Goal: Task Accomplishment & Management: Manage account settings

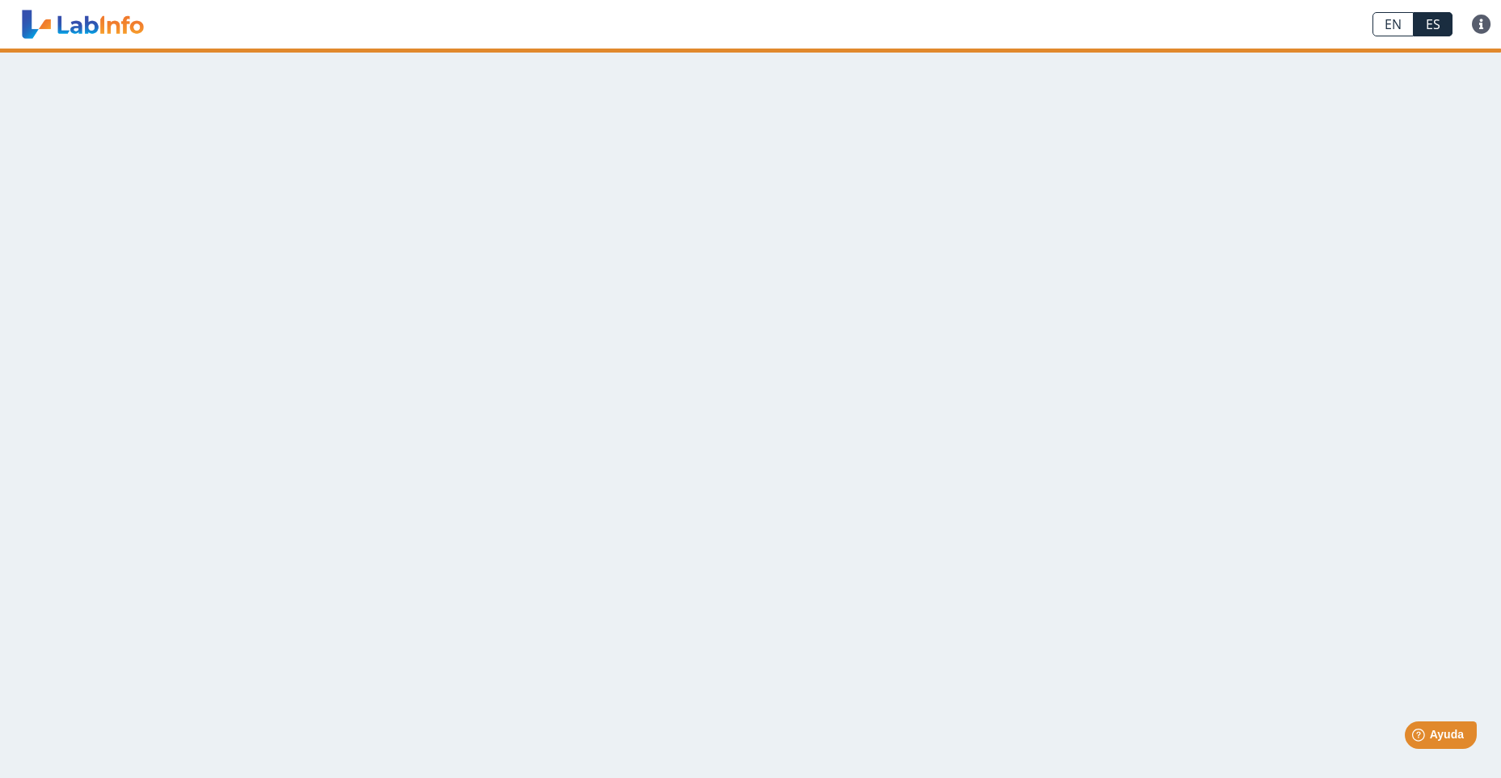
click at [638, 558] on main at bounding box center [750, 413] width 1501 height 729
click at [638, 555] on main at bounding box center [750, 413] width 1501 height 729
click at [800, 375] on main at bounding box center [750, 413] width 1501 height 729
click at [828, 374] on main at bounding box center [750, 413] width 1501 height 729
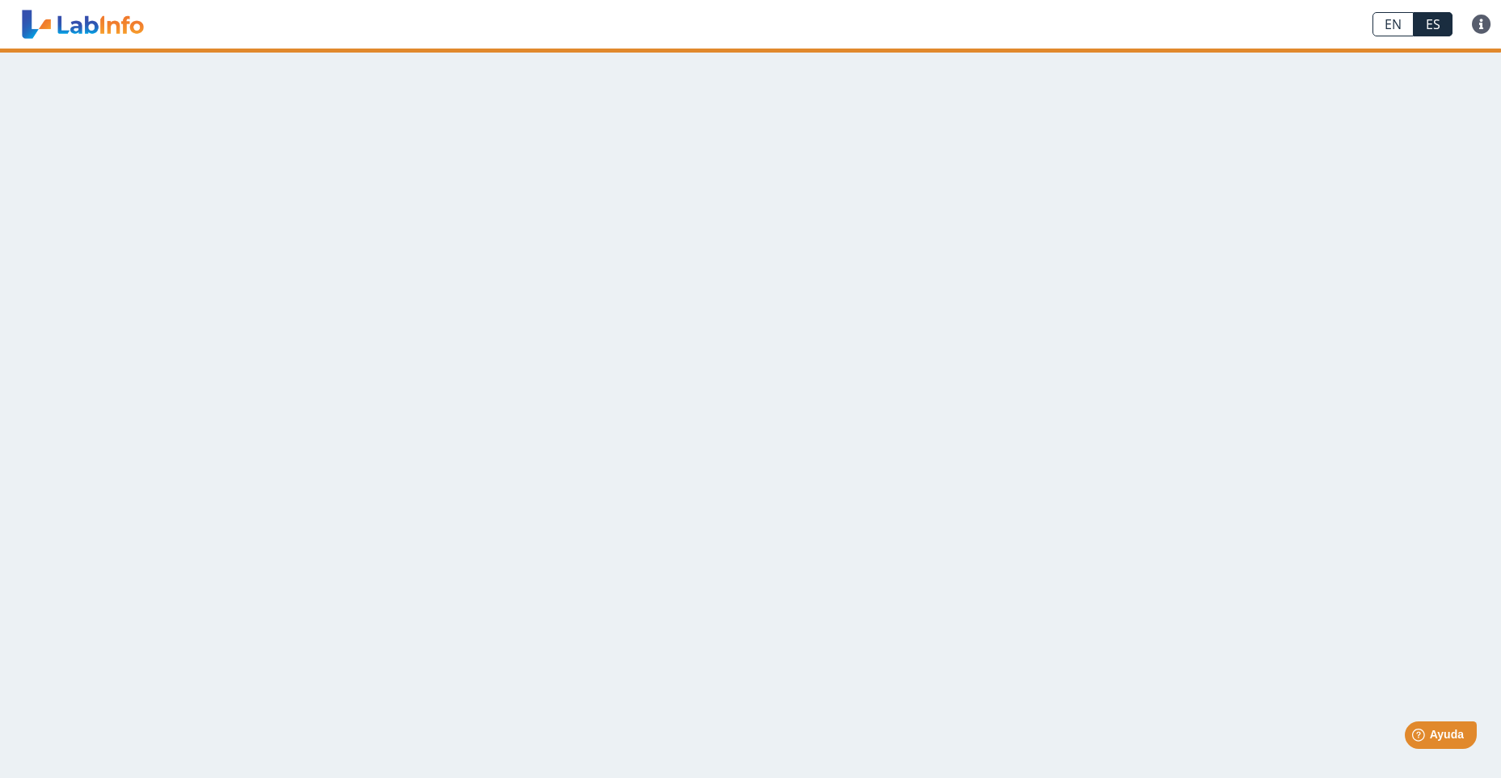
click at [828, 374] on main at bounding box center [750, 413] width 1501 height 729
click at [331, 21] on div "EN ES Preguntas Frecuentes Política de privacidad" at bounding box center [748, 24] width 1197 height 49
click at [674, 391] on main at bounding box center [750, 413] width 1501 height 729
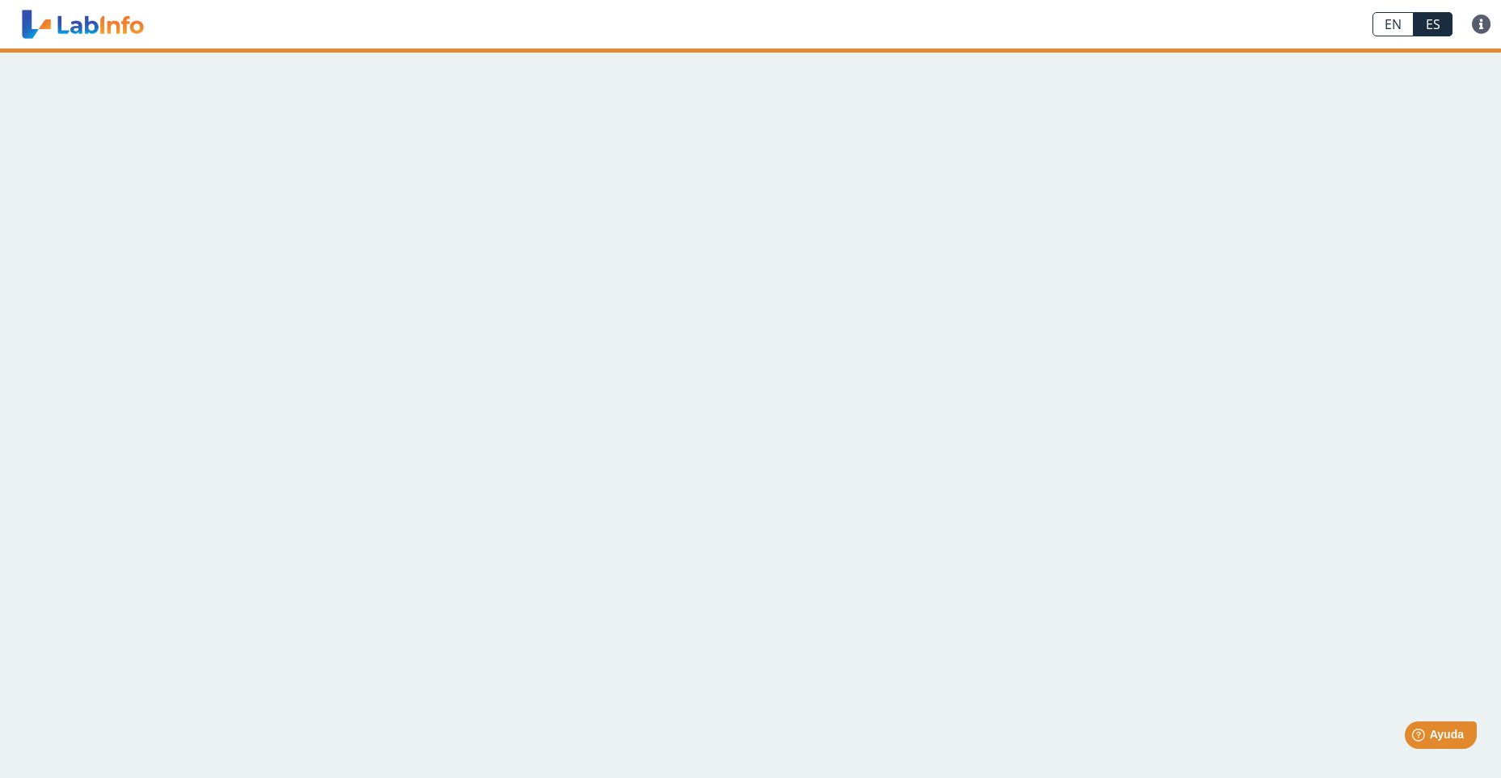
click at [691, 370] on main at bounding box center [750, 413] width 1501 height 729
click at [385, 341] on main at bounding box center [750, 413] width 1501 height 729
click at [629, 325] on main at bounding box center [750, 413] width 1501 height 729
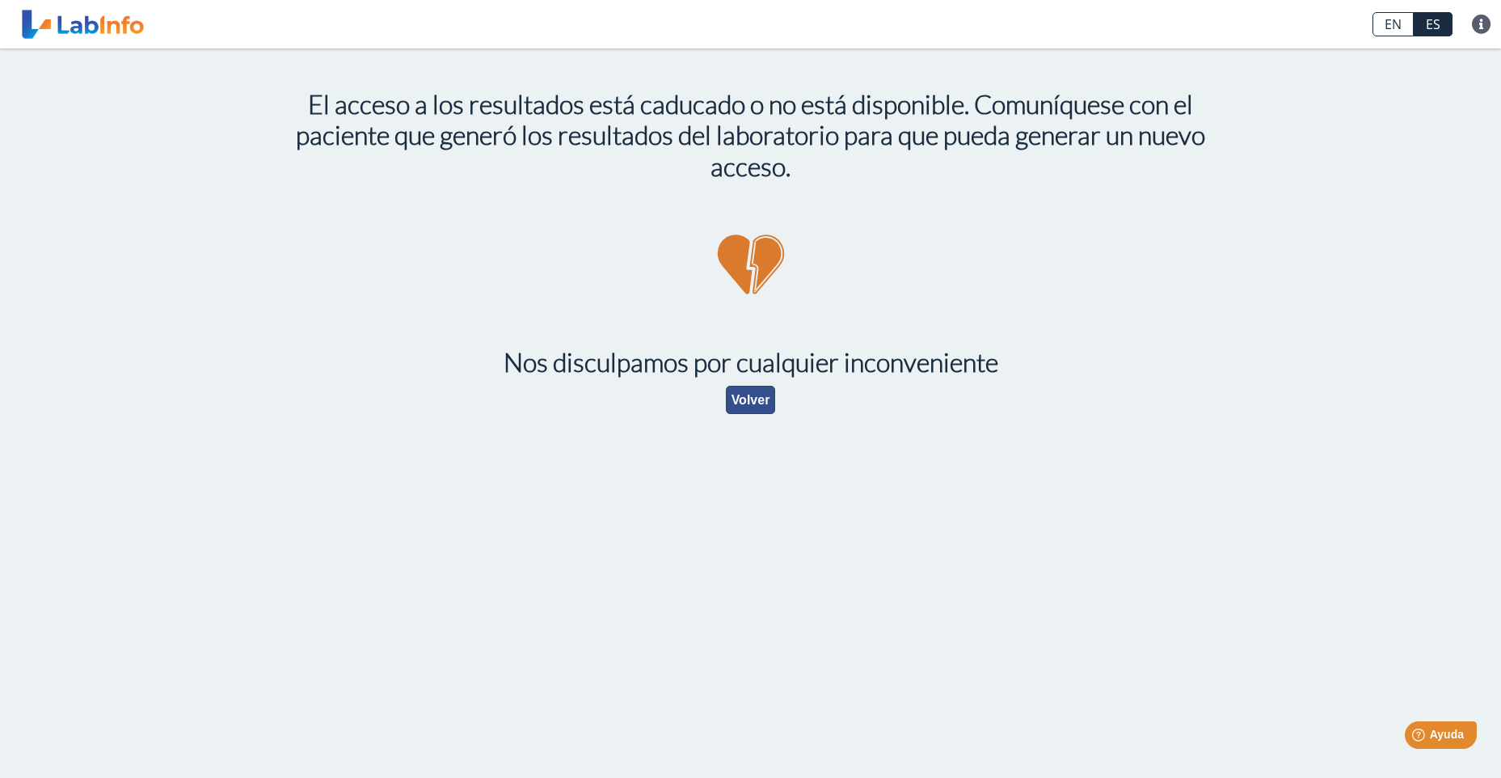
click at [746, 394] on button "Volver" at bounding box center [751, 400] width 50 height 28
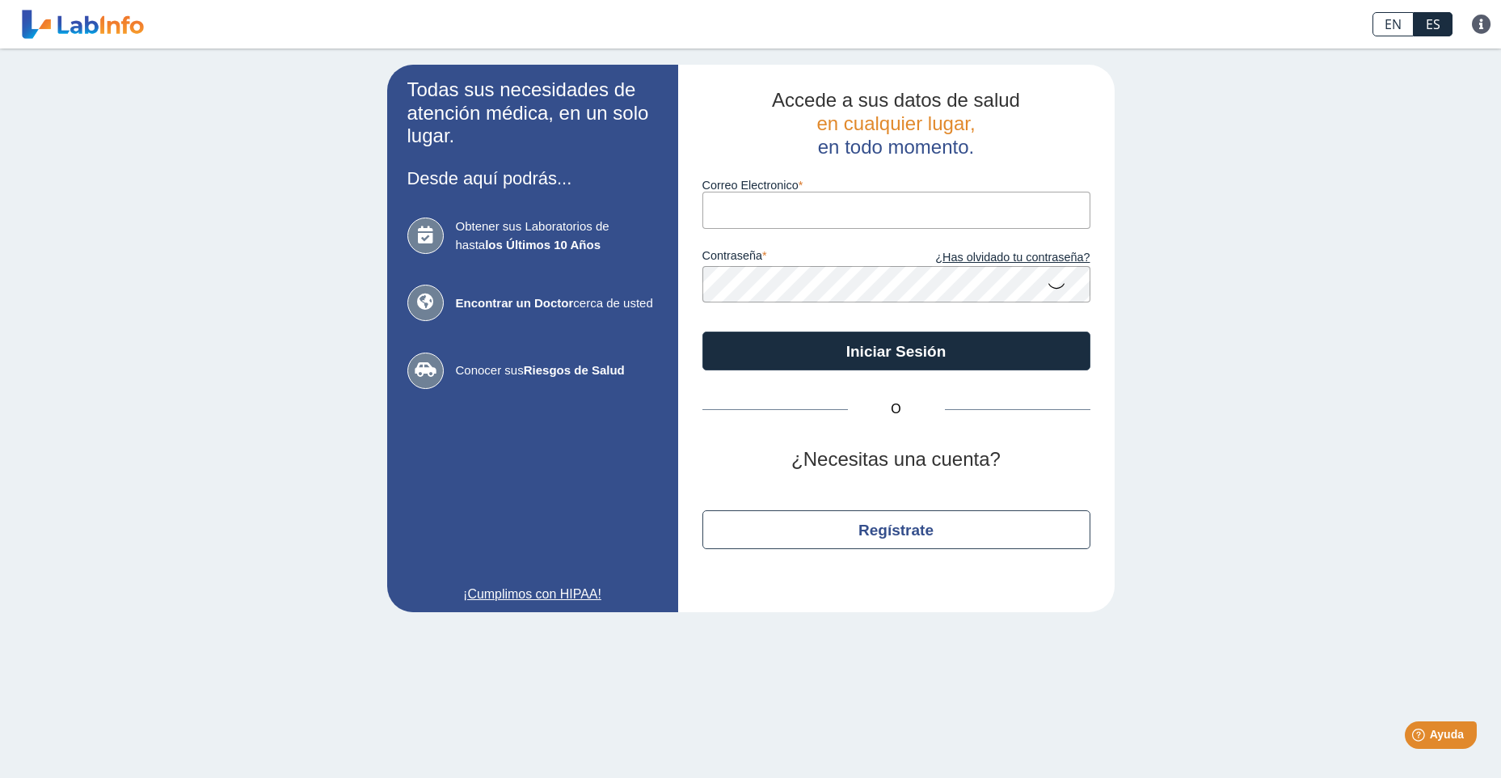
click at [722, 205] on input "Correo Electronico" at bounding box center [897, 210] width 388 height 36
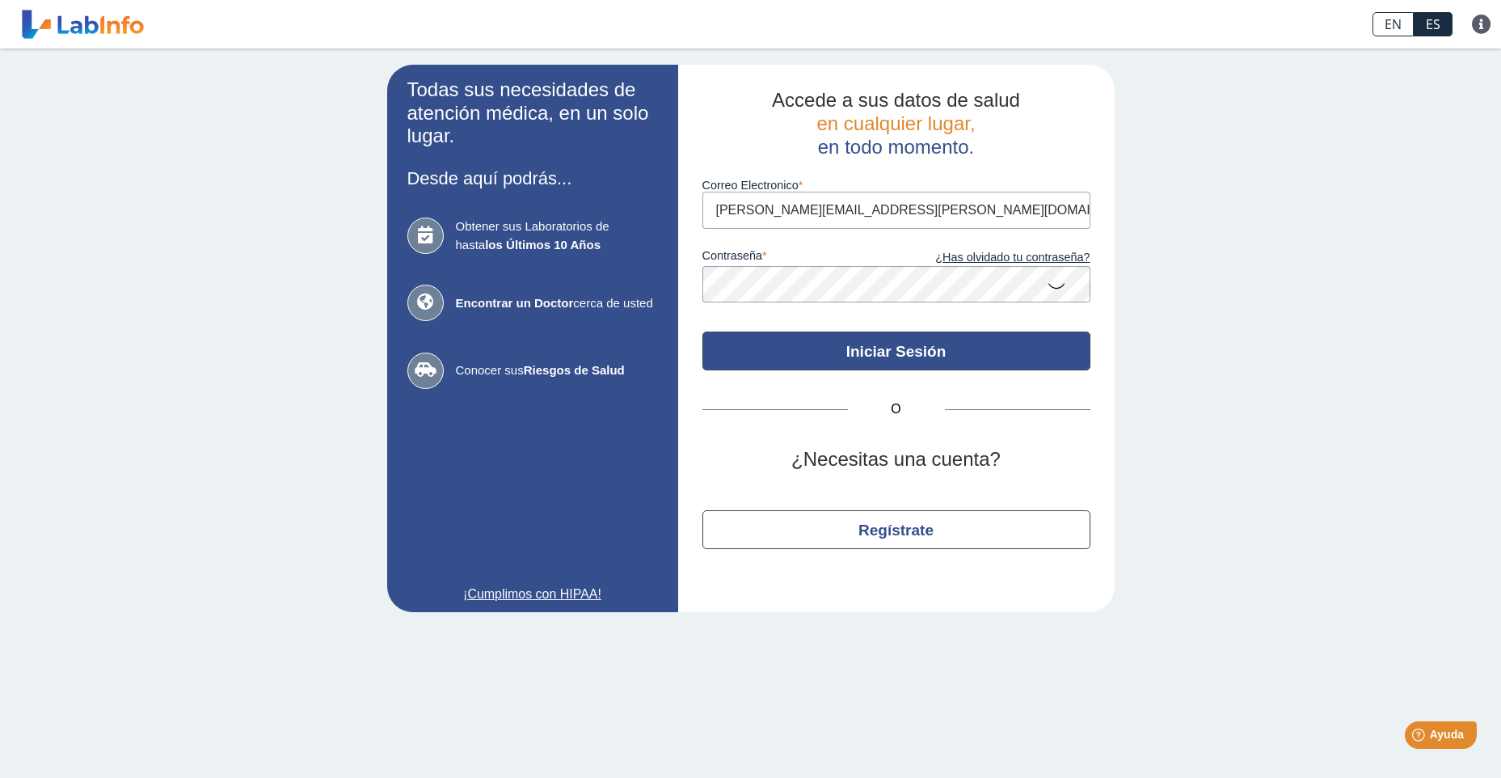
click at [878, 348] on button "Iniciar Sesión" at bounding box center [897, 351] width 388 height 39
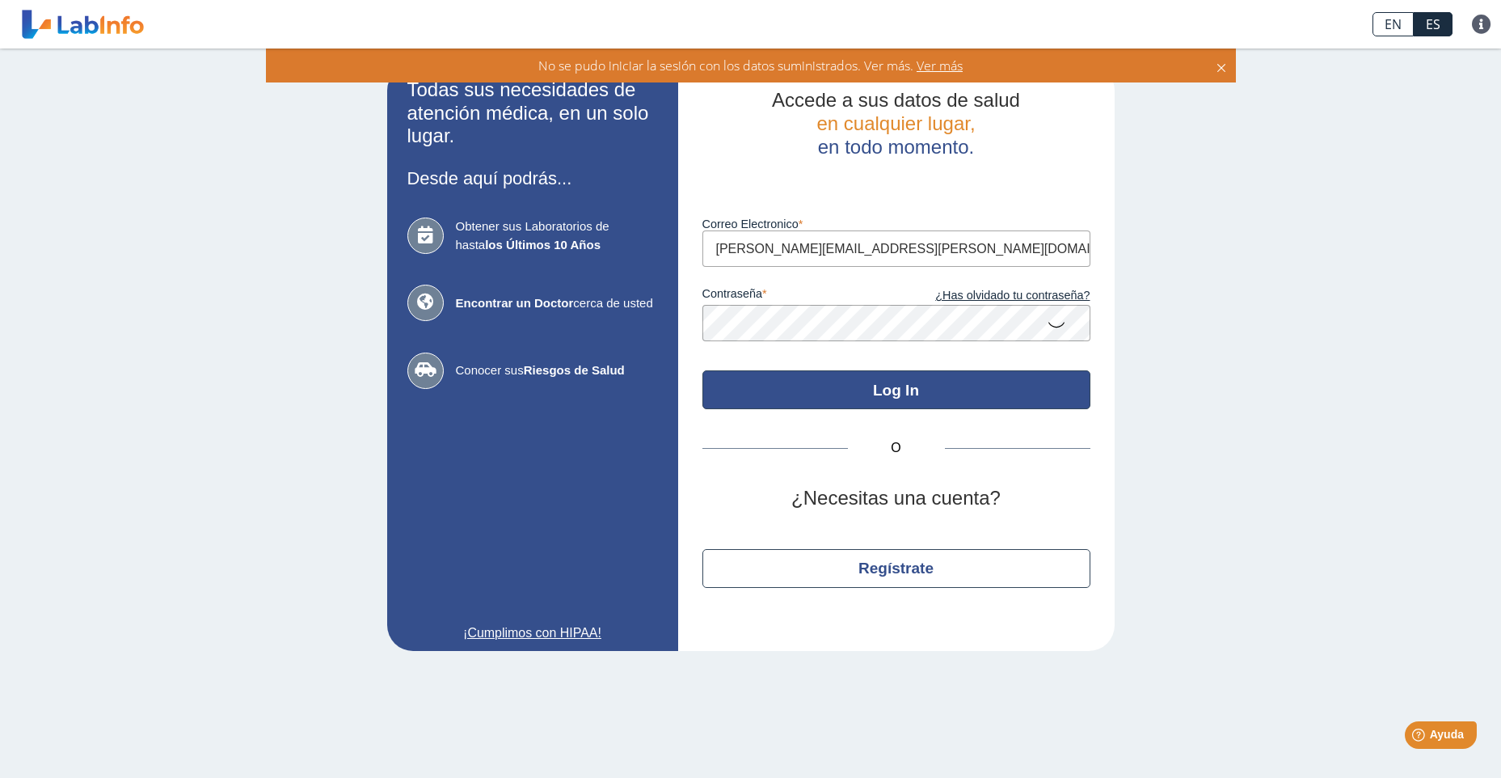
click at [911, 391] on button "Log In" at bounding box center [897, 389] width 388 height 39
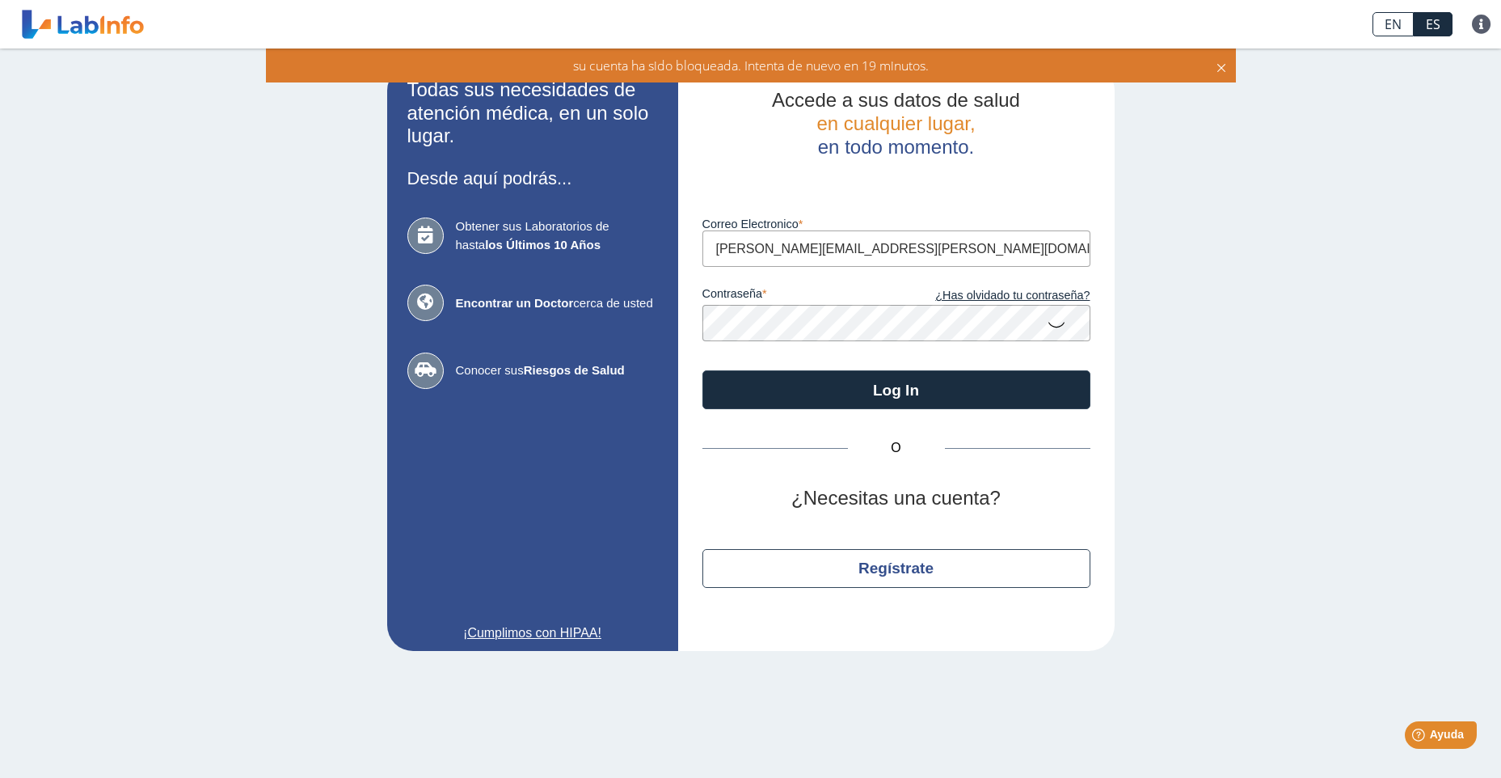
click at [931, 250] on input "[PERSON_NAME][EMAIL_ADDRESS][PERSON_NAME][DOMAIN_NAME]" at bounding box center [897, 248] width 388 height 36
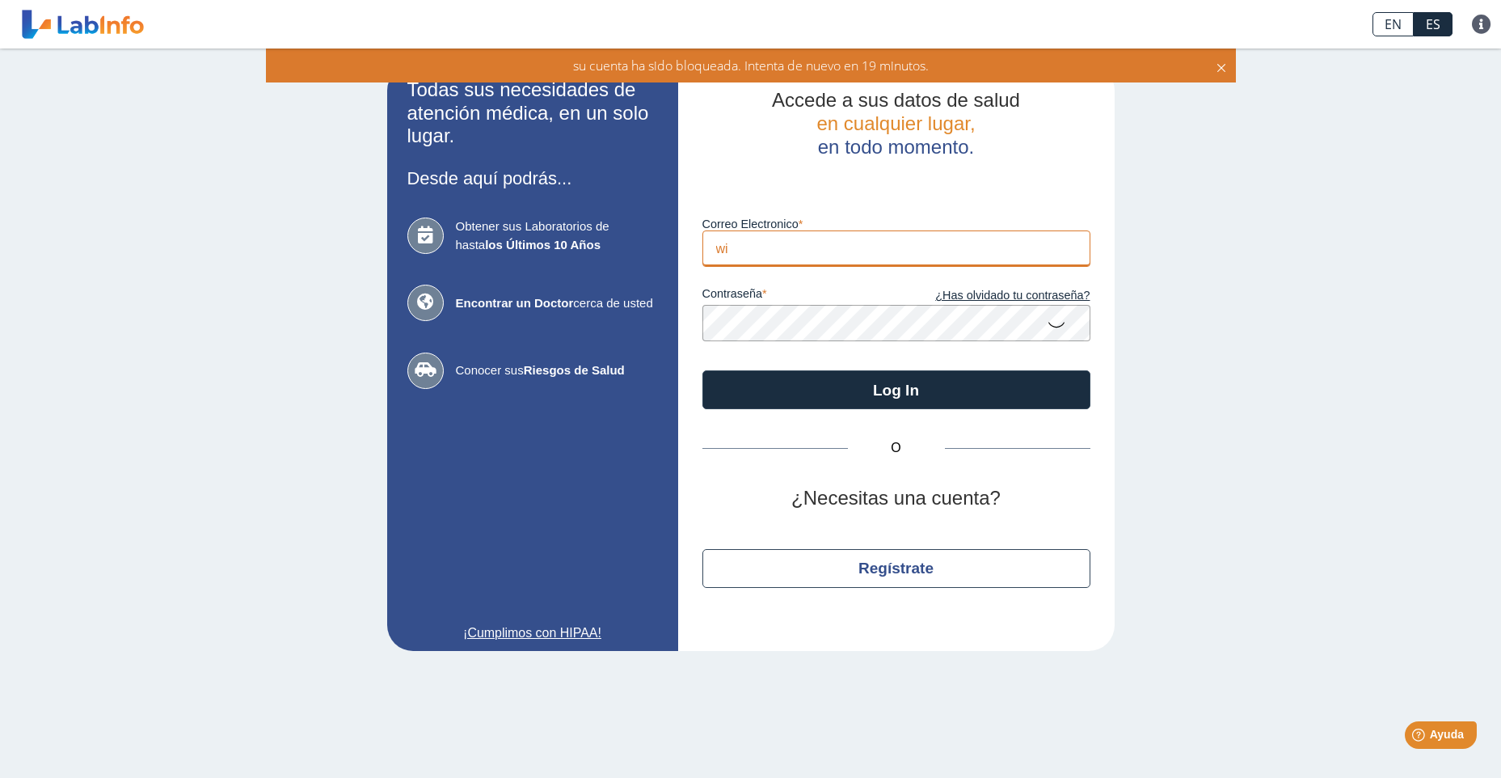
type input "w"
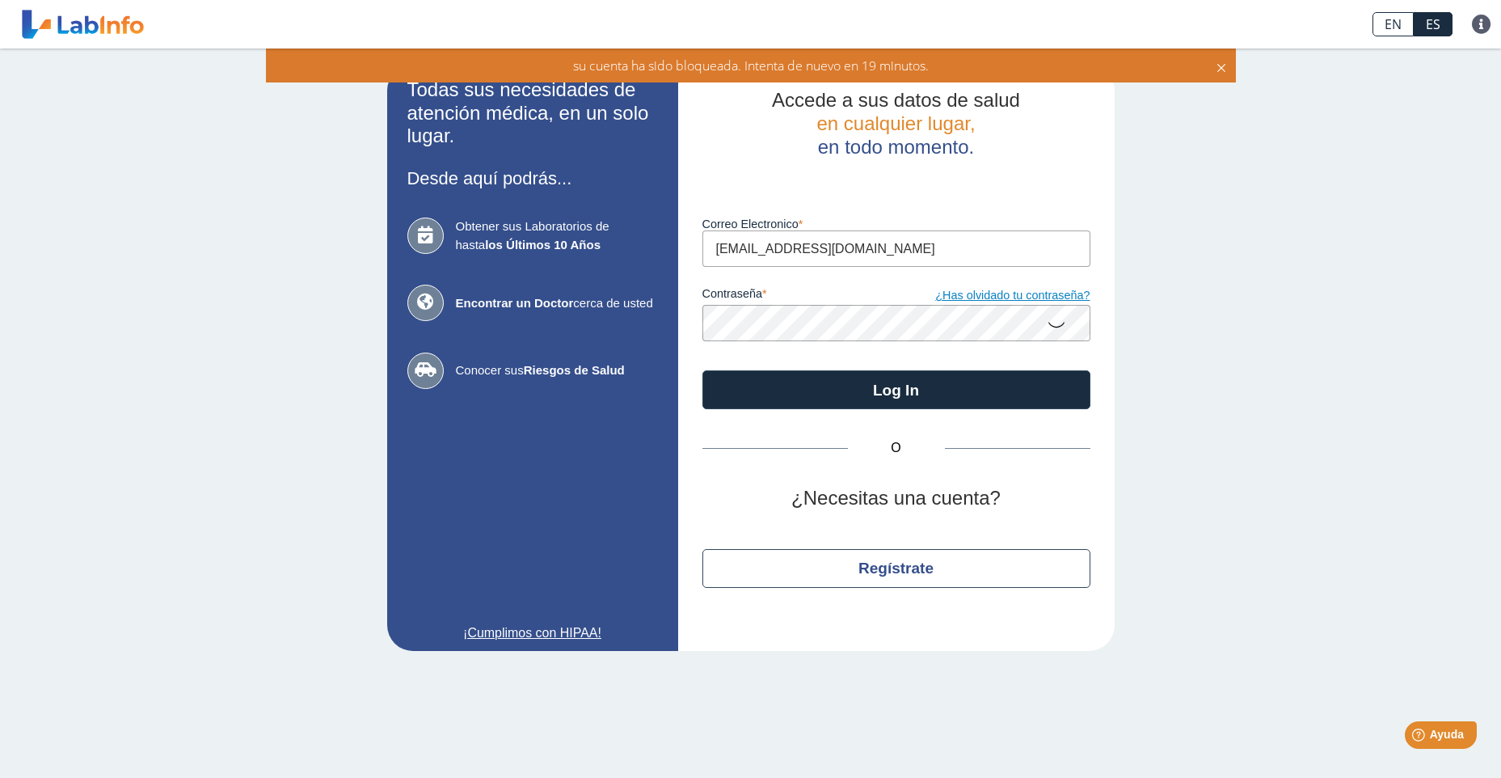
type input "[EMAIL_ADDRESS][DOMAIN_NAME]"
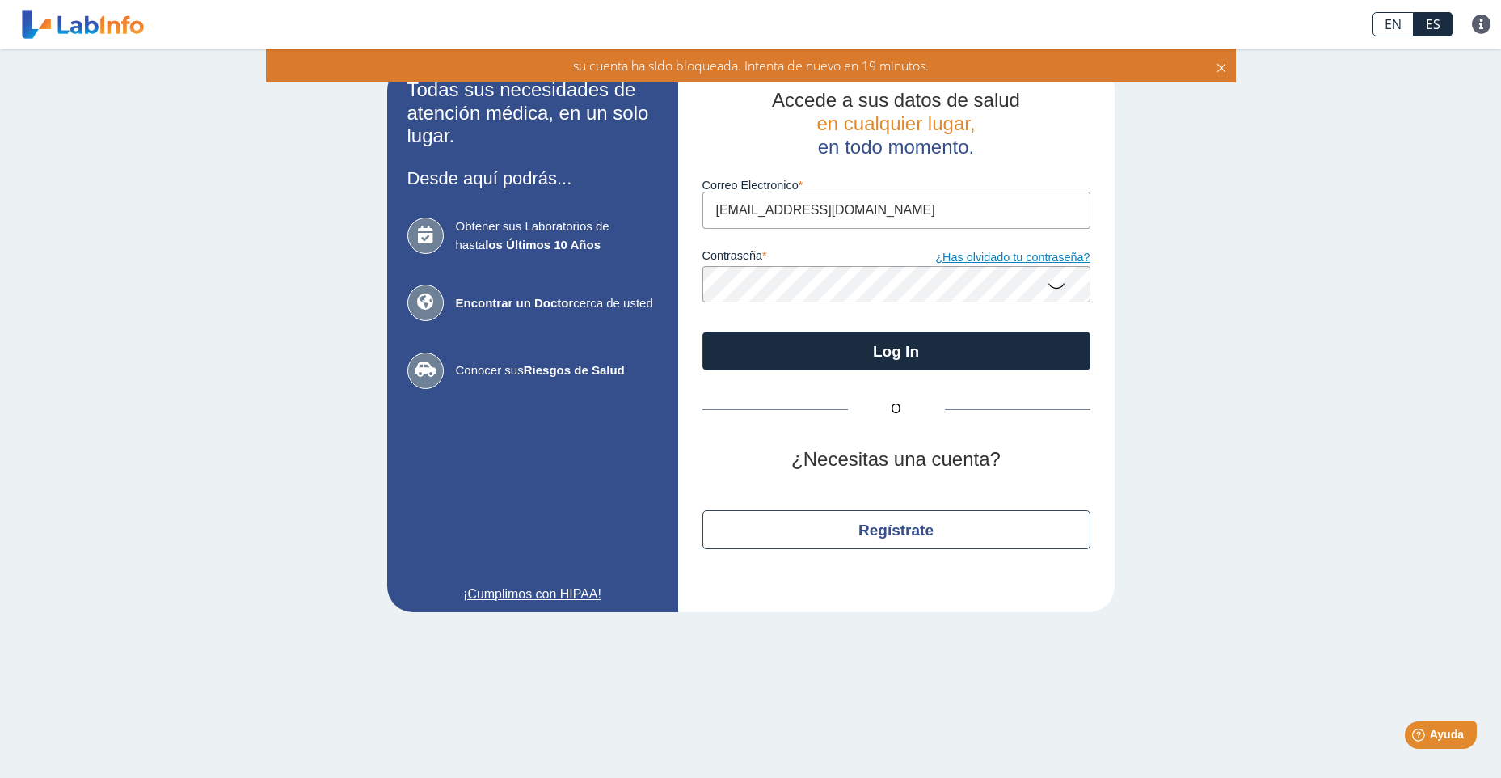
click at [1027, 297] on div "contraseña ¿Has olvidado tu contraseña?" at bounding box center [897, 266] width 388 height 74
click at [1027, 255] on link "¿Has olvidado tu contraseña?" at bounding box center [994, 258] width 194 height 18
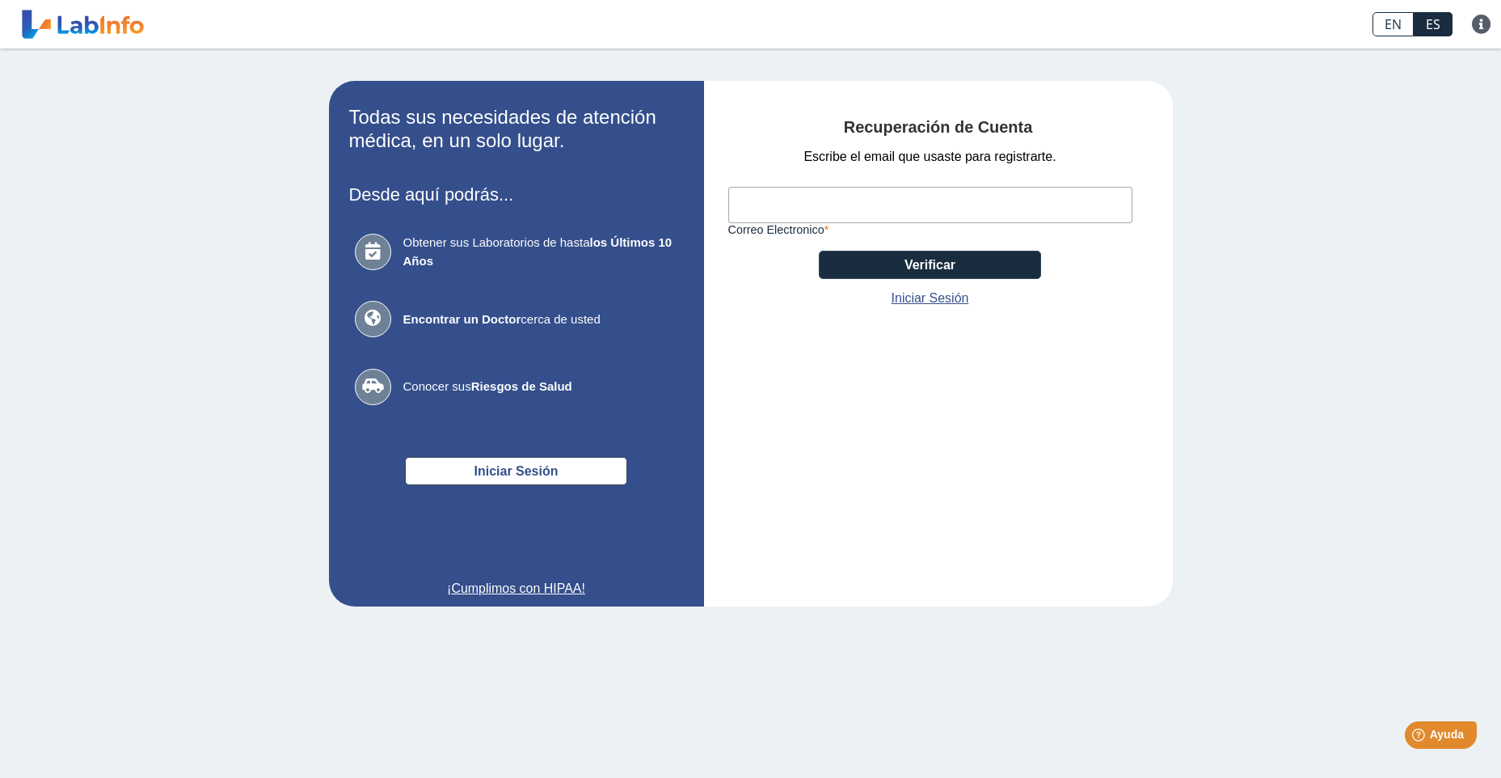
click at [770, 212] on input "Correo Electronico" at bounding box center [931, 205] width 404 height 36
type input "[EMAIL_ADDRESS][DOMAIN_NAME]"
click at [1030, 268] on button "Verificar" at bounding box center [930, 265] width 222 height 28
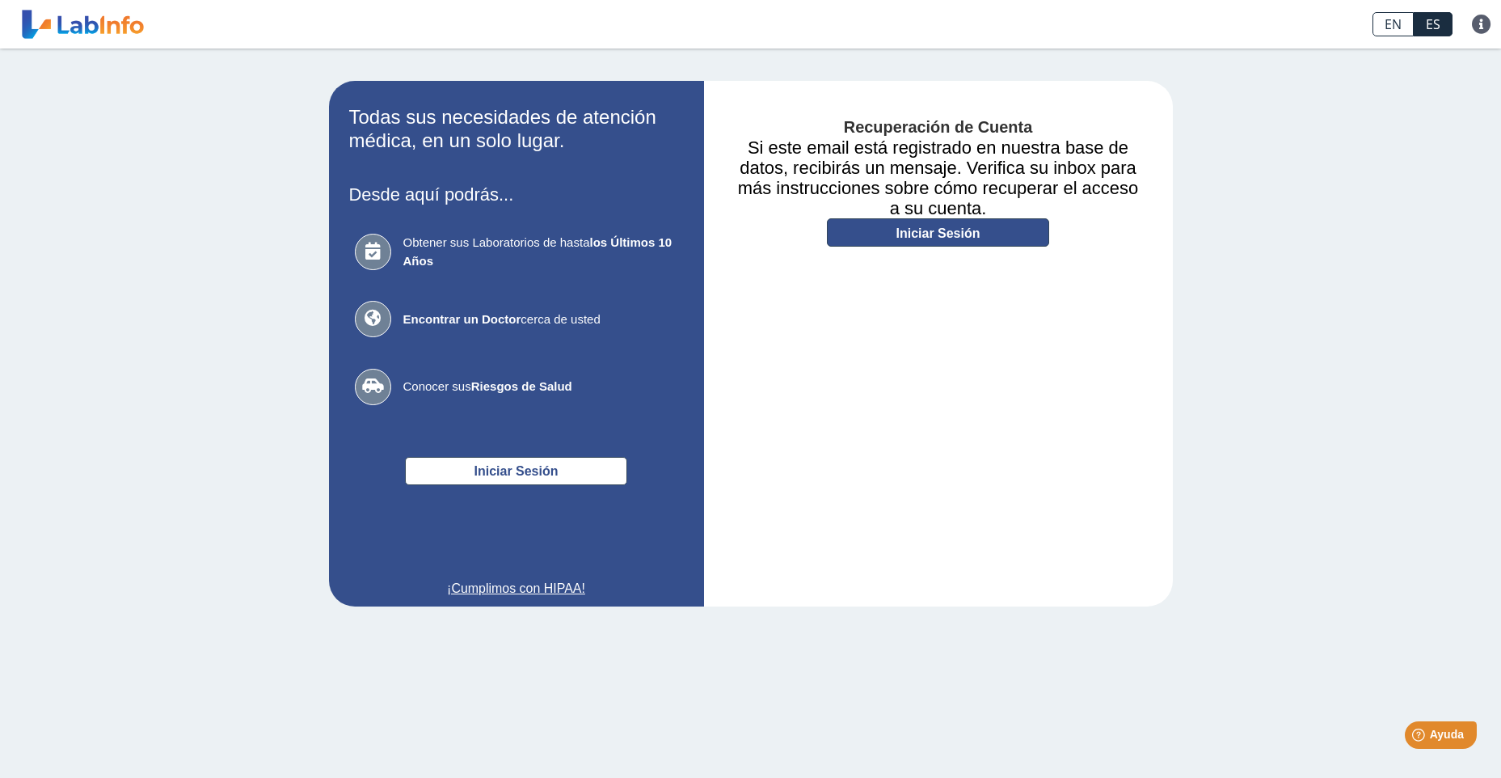
click at [937, 230] on link "Iniciar Sesión" at bounding box center [938, 232] width 222 height 28
